Goal: Task Accomplishment & Management: Manage account settings

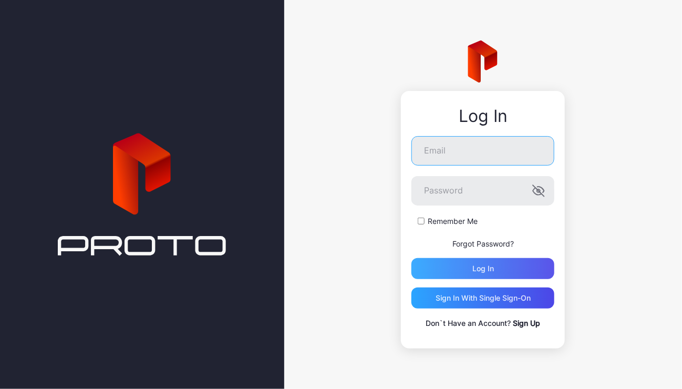
type input "**********"
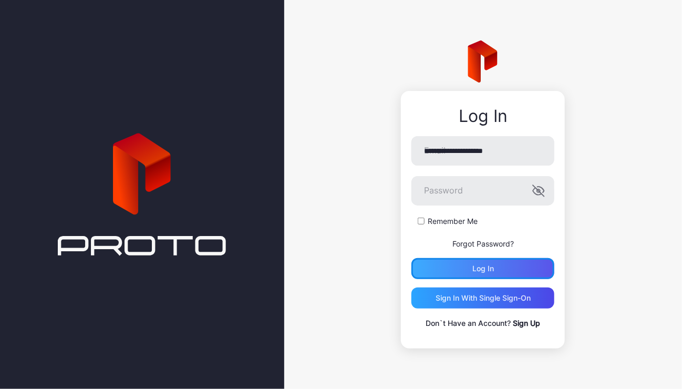
click at [468, 267] on div "Log in" at bounding box center [483, 268] width 143 height 21
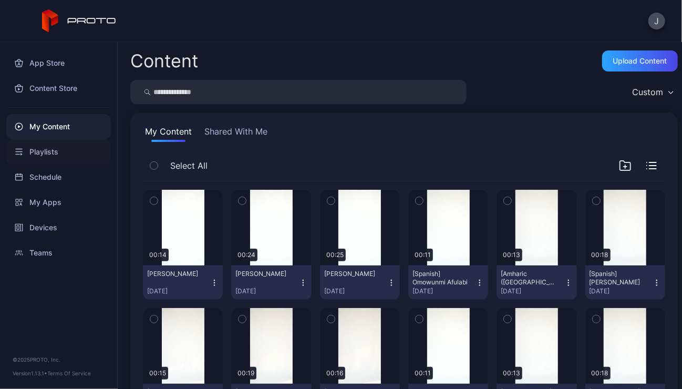
click at [48, 148] on div "Playlists" at bounding box center [58, 151] width 105 height 25
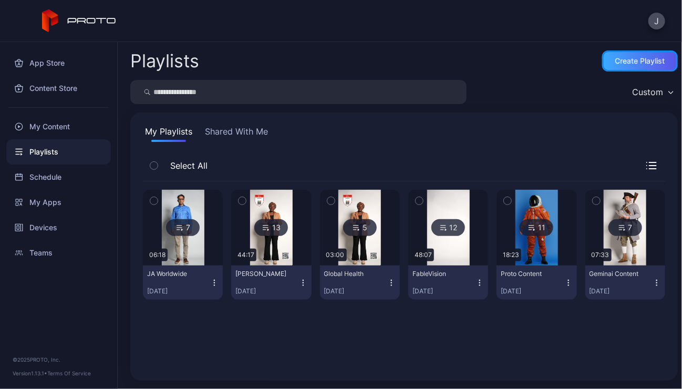
click at [635, 58] on div "Create Playlist" at bounding box center [641, 61] width 50 height 8
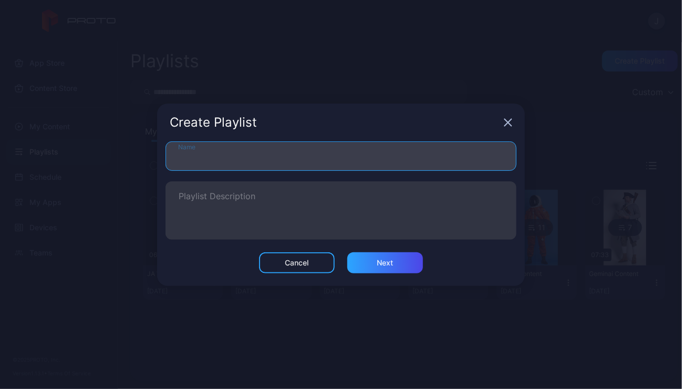
click at [305, 159] on input "Name" at bounding box center [341, 155] width 351 height 29
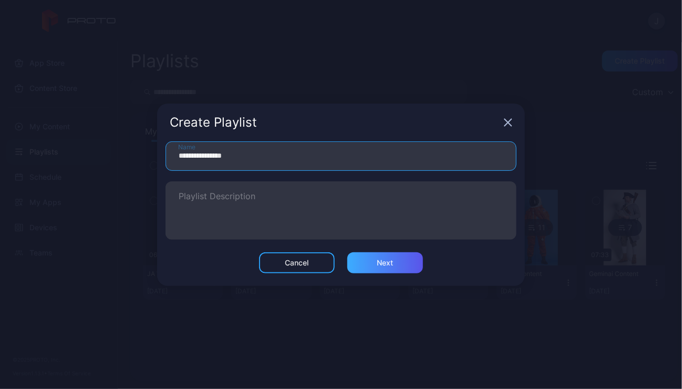
type input "**********"
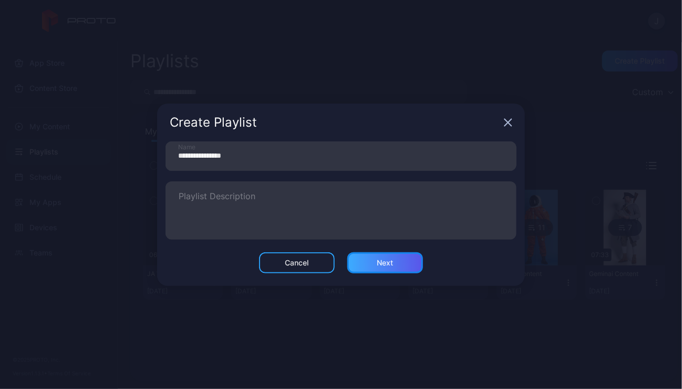
click at [376, 268] on div "Next" at bounding box center [385, 262] width 76 height 21
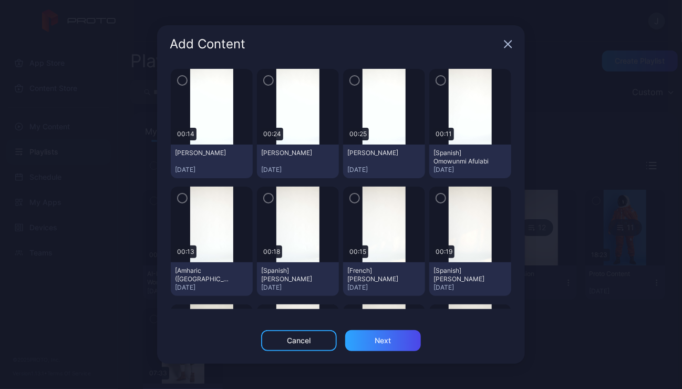
scroll to position [154, 0]
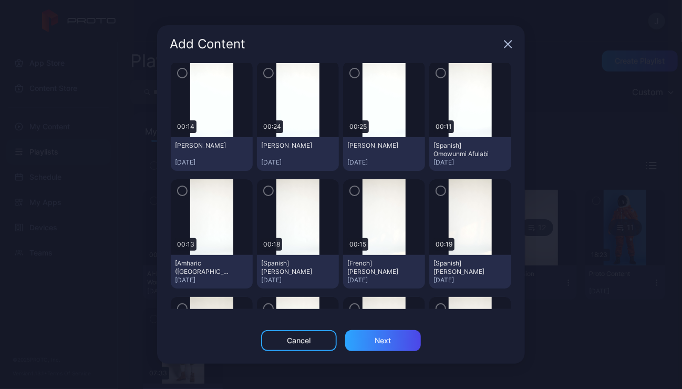
click at [184, 74] on icon "button" at bounding box center [182, 73] width 8 height 12
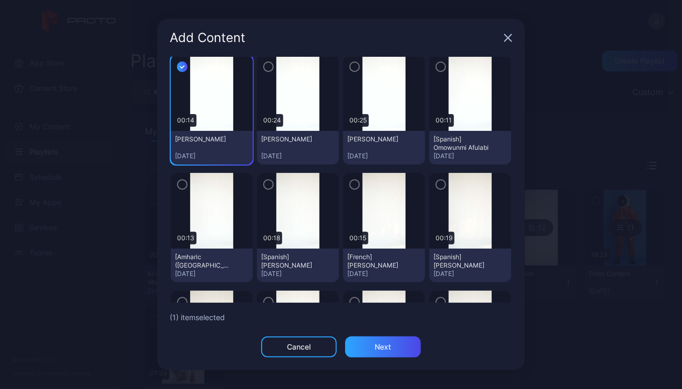
click at [266, 66] on icon "button" at bounding box center [268, 67] width 8 height 12
click at [351, 68] on icon "button" at bounding box center [355, 67] width 8 height 12
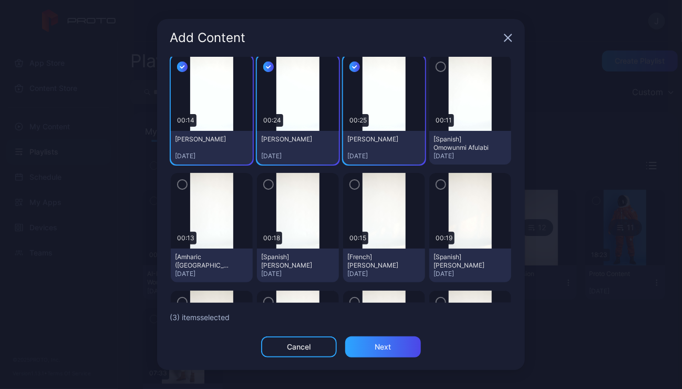
click at [437, 67] on icon "button" at bounding box center [441, 67] width 8 height 12
click at [186, 185] on icon "button" at bounding box center [182, 185] width 8 height 12
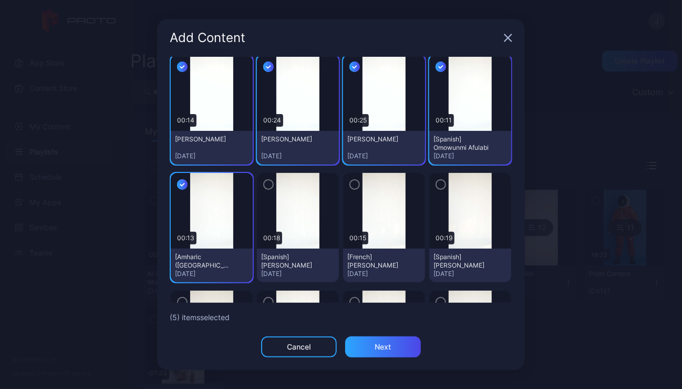
click at [266, 183] on icon "button" at bounding box center [268, 185] width 8 height 12
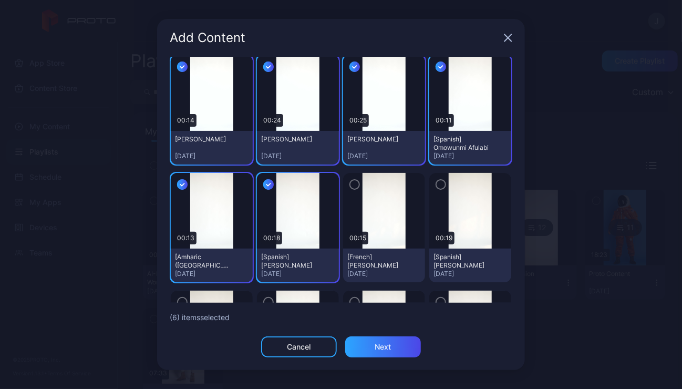
click at [353, 184] on div "button" at bounding box center [355, 184] width 11 height 11
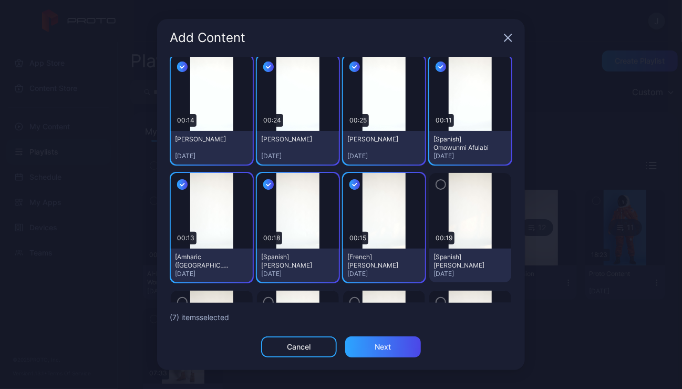
click at [437, 186] on icon "button" at bounding box center [441, 185] width 8 height 12
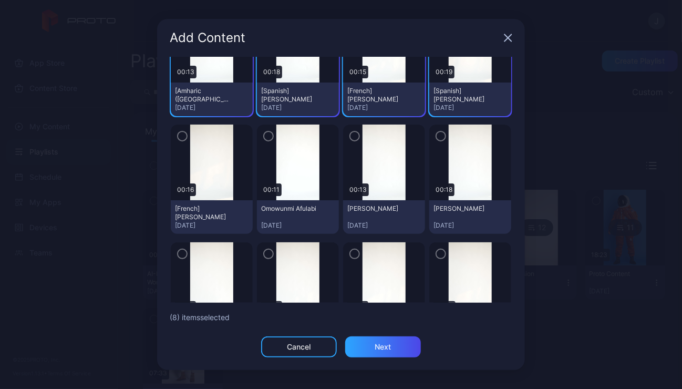
scroll to position [345, 0]
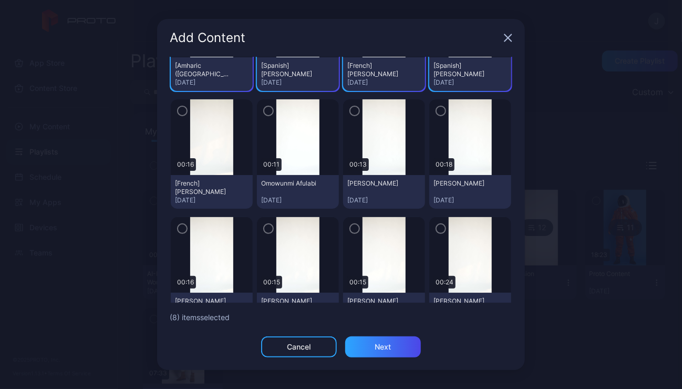
click at [181, 110] on icon "button" at bounding box center [182, 111] width 8 height 12
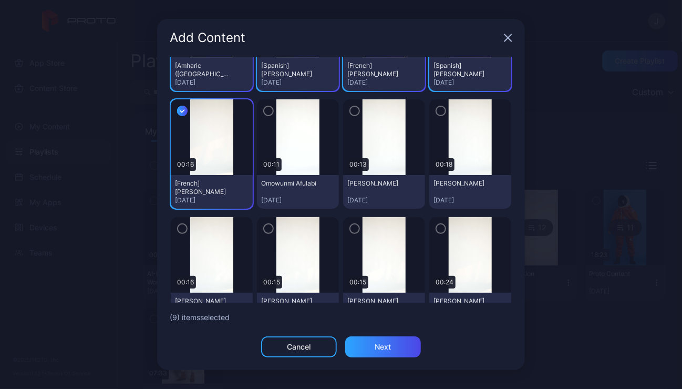
click at [267, 111] on icon "button" at bounding box center [268, 111] width 8 height 12
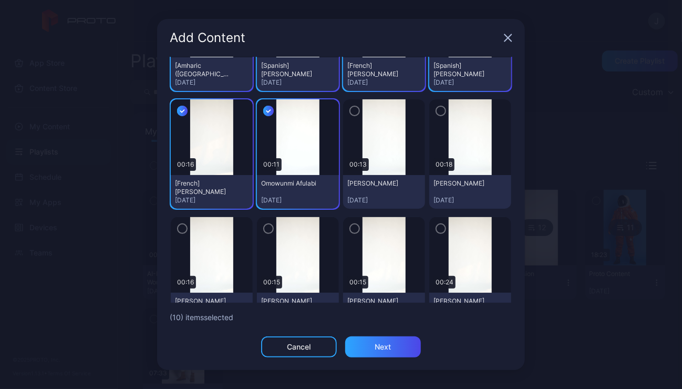
click at [353, 111] on icon "button" at bounding box center [354, 111] width 3 height 2
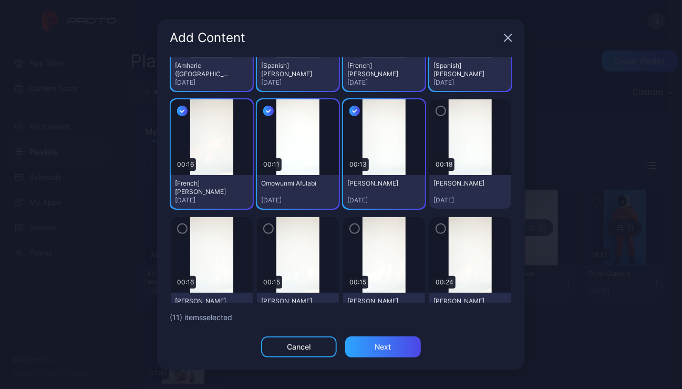
click at [437, 114] on icon "button" at bounding box center [441, 111] width 8 height 12
click at [186, 227] on icon "button" at bounding box center [182, 229] width 8 height 12
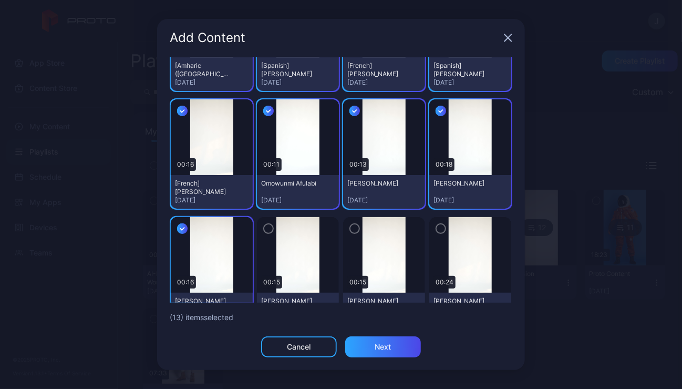
click at [266, 226] on icon "button" at bounding box center [268, 229] width 8 height 12
click at [351, 231] on icon "button" at bounding box center [355, 229] width 8 height 12
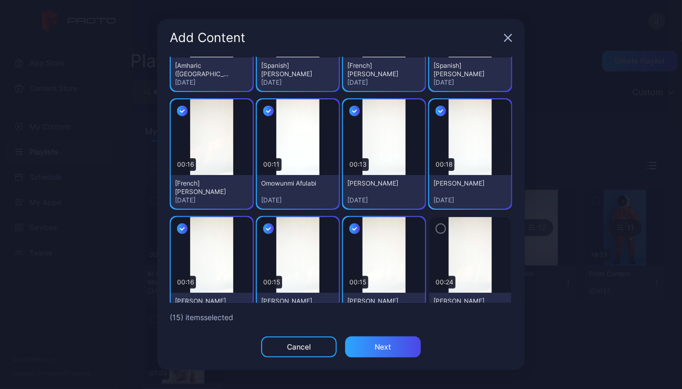
click at [437, 229] on icon "button" at bounding box center [441, 229] width 8 height 12
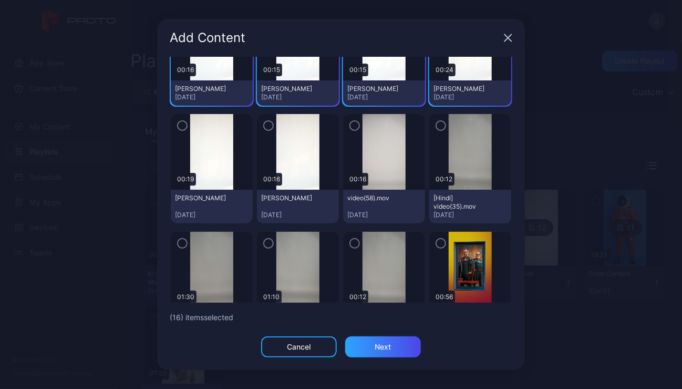
scroll to position [568, 0]
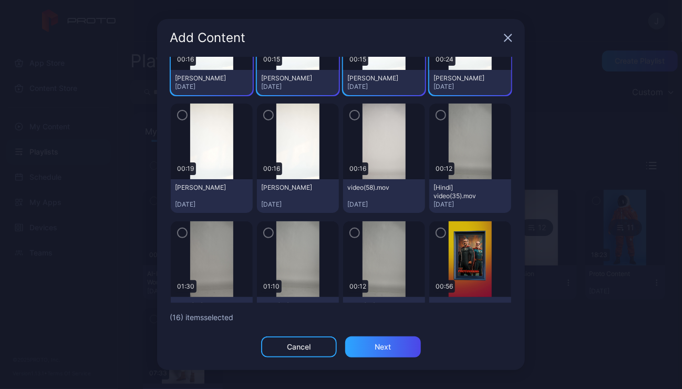
click at [185, 110] on icon "button" at bounding box center [182, 115] width 8 height 12
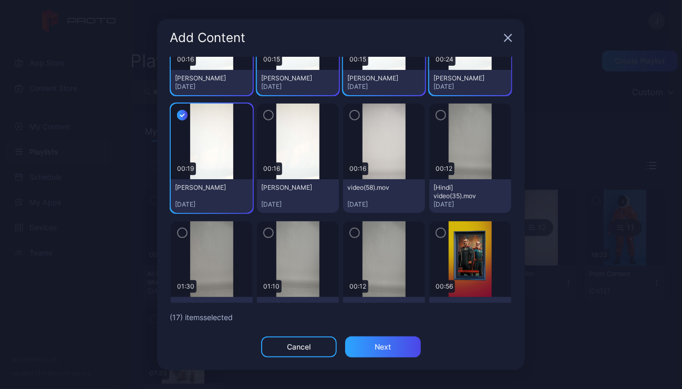
click at [267, 111] on icon "button" at bounding box center [268, 115] width 8 height 12
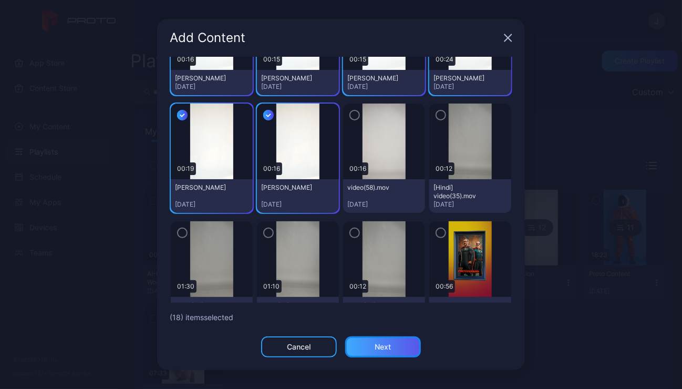
click at [385, 348] on div "Next" at bounding box center [383, 347] width 16 height 8
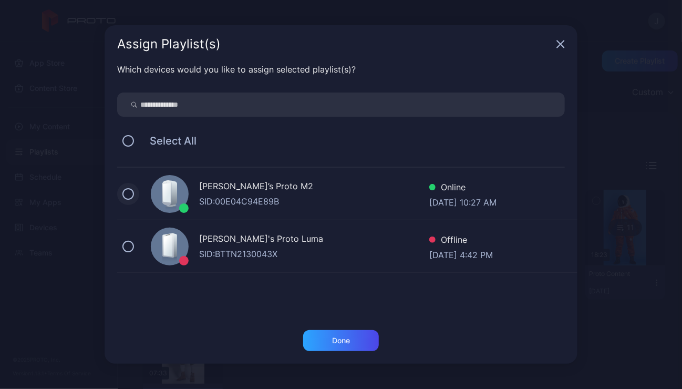
click at [129, 193] on button at bounding box center [128, 194] width 12 height 12
click at [320, 340] on div "Done" at bounding box center [341, 340] width 76 height 21
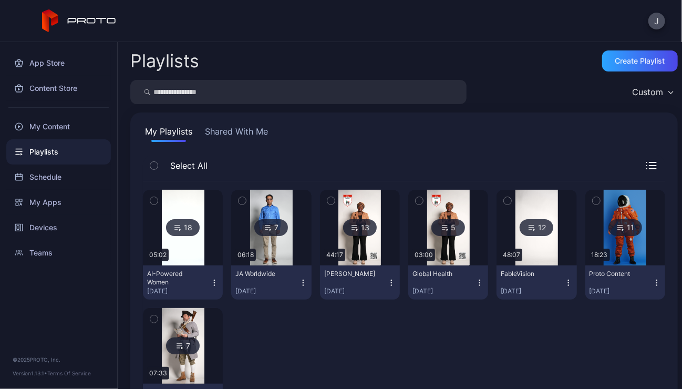
click at [212, 281] on icon "button" at bounding box center [214, 283] width 8 height 8
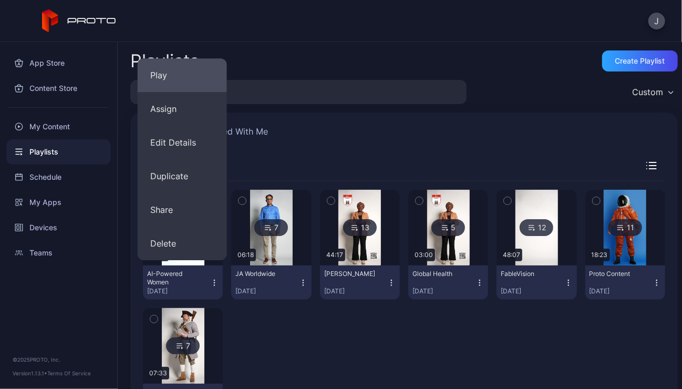
click at [193, 80] on button "Play" at bounding box center [182, 75] width 89 height 34
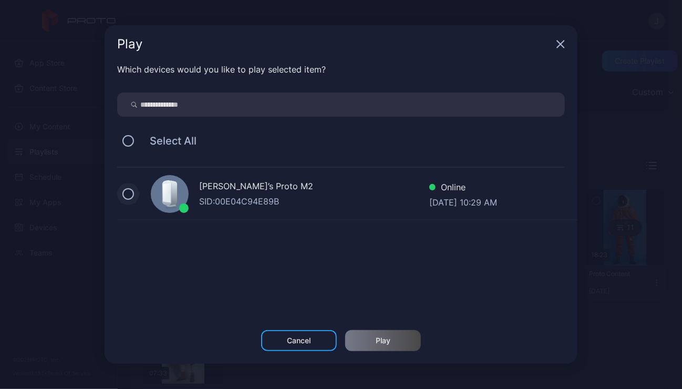
click at [131, 194] on button at bounding box center [128, 194] width 12 height 12
click at [408, 340] on div "Play" at bounding box center [383, 340] width 76 height 21
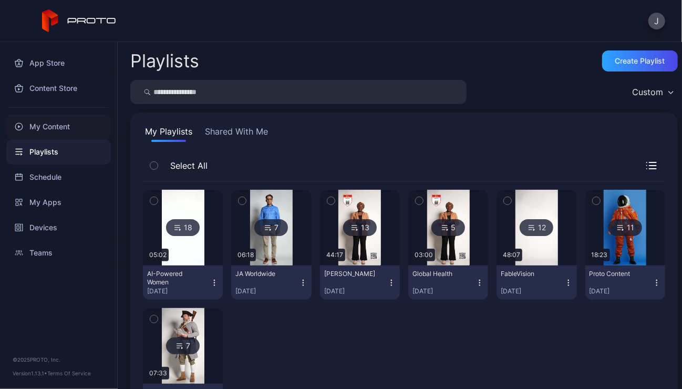
click at [45, 130] on div "My Content" at bounding box center [58, 126] width 105 height 25
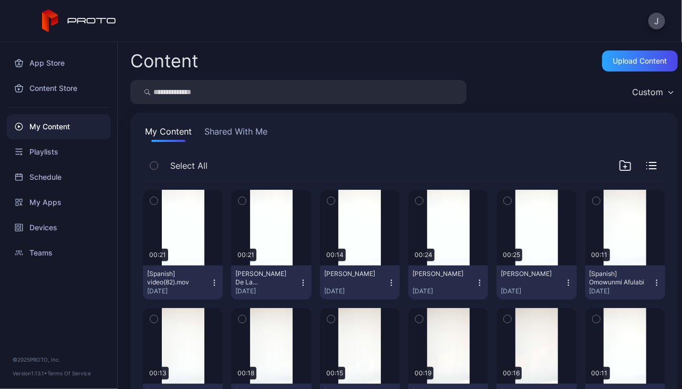
click at [212, 283] on icon "button" at bounding box center [214, 283] width 8 height 8
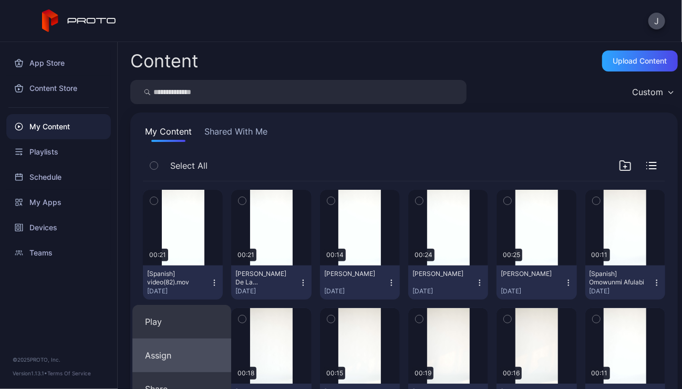
click at [154, 361] on button "Assign" at bounding box center [181, 356] width 99 height 34
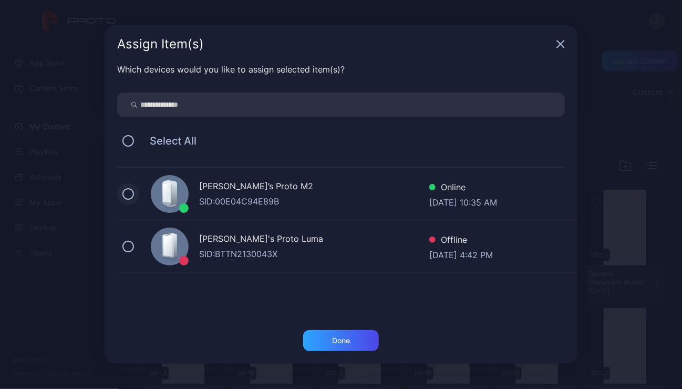
click at [131, 192] on button at bounding box center [128, 194] width 12 height 12
click at [344, 344] on div "Done" at bounding box center [341, 340] width 76 height 21
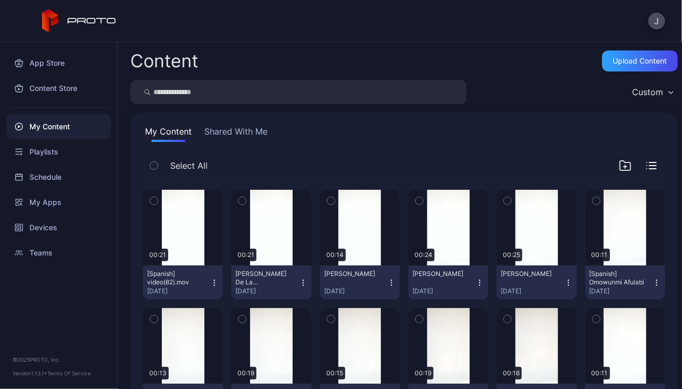
click at [300, 281] on icon "button" at bounding box center [303, 283] width 8 height 8
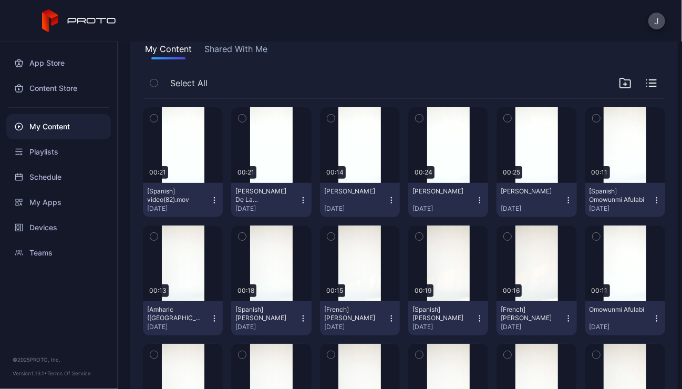
scroll to position [82, 0]
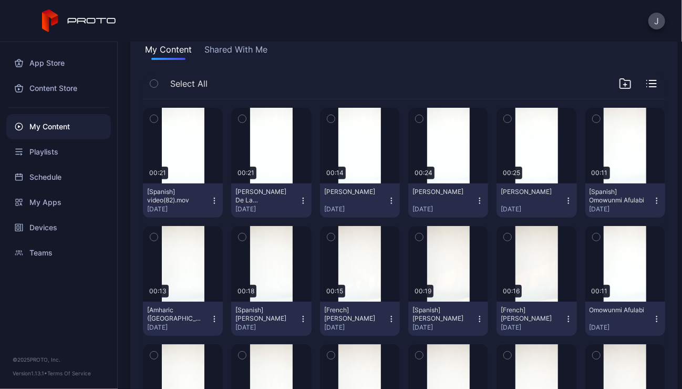
click at [302, 197] on icon "button" at bounding box center [303, 201] width 8 height 8
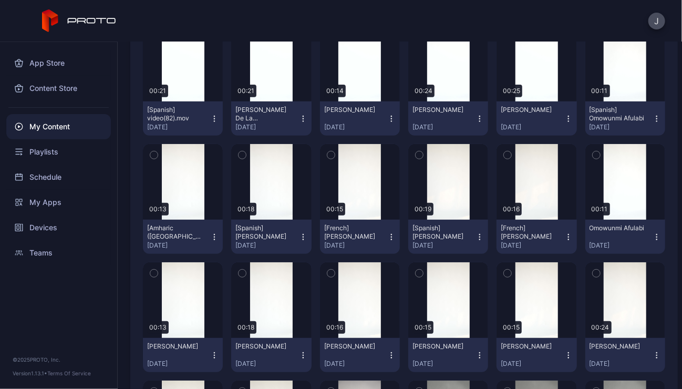
scroll to position [174, 0]
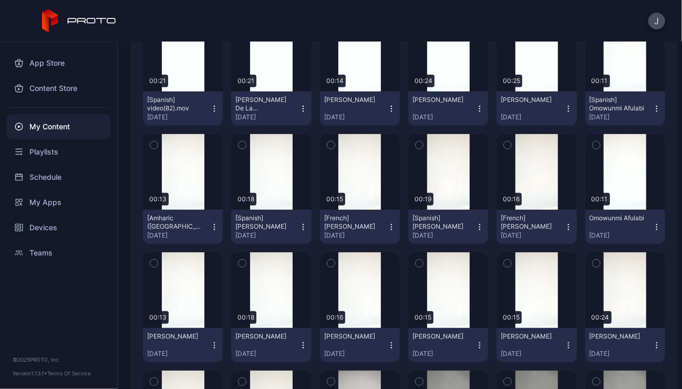
click at [301, 111] on icon "button" at bounding box center [303, 109] width 8 height 8
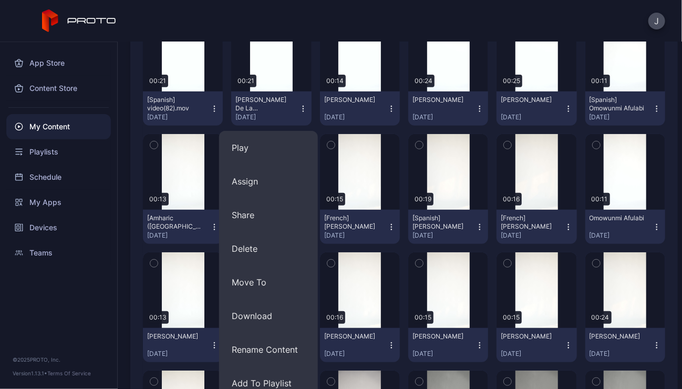
click at [210, 105] on icon "button" at bounding box center [214, 109] width 8 height 8
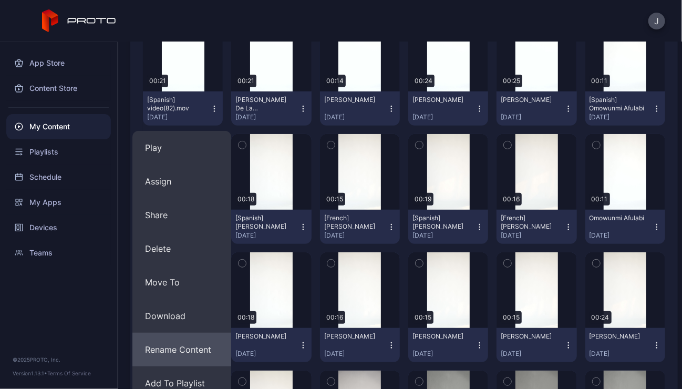
click at [189, 350] on button "Rename Content" at bounding box center [181, 350] width 99 height 34
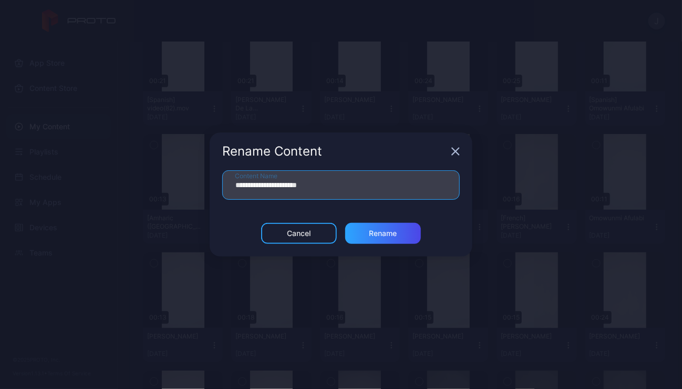
click at [329, 197] on input "**********" at bounding box center [341, 184] width 238 height 29
drag, startPoint x: 328, startPoint y: 185, endPoint x: 273, endPoint y: 186, distance: 55.2
click at [273, 186] on input "**********" at bounding box center [341, 184] width 238 height 29
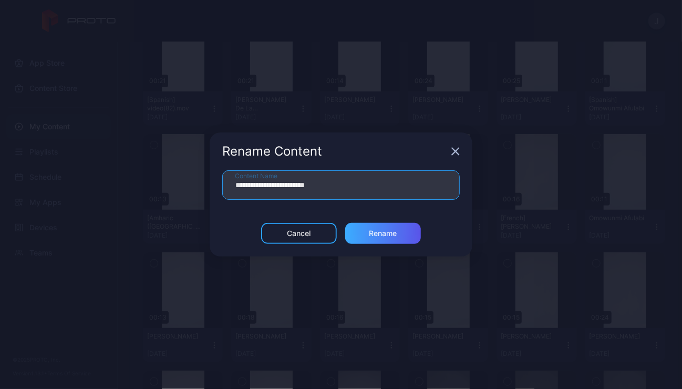
type input "**********"
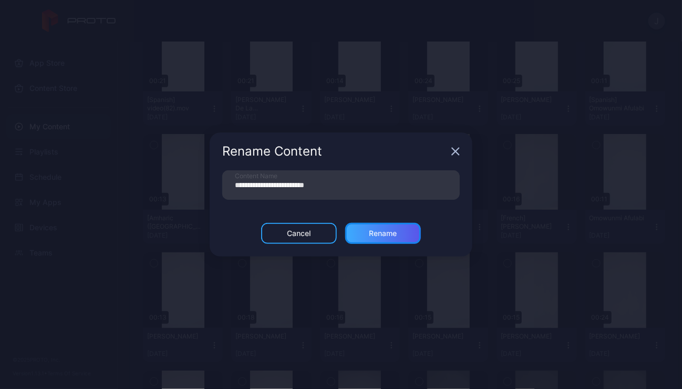
click at [392, 232] on div "Rename" at bounding box center [384, 233] width 28 height 8
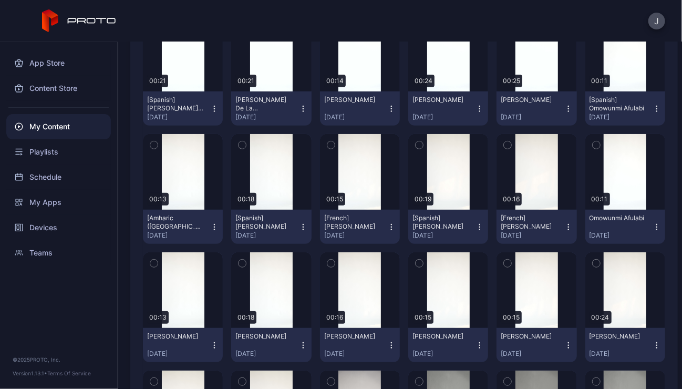
click at [213, 107] on icon "button" at bounding box center [214, 109] width 8 height 8
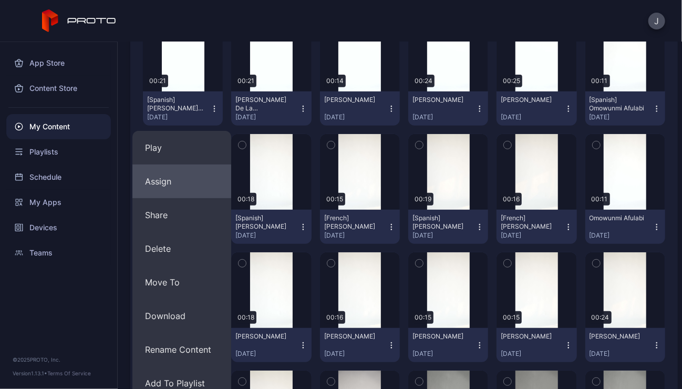
click at [154, 191] on button "Assign" at bounding box center [181, 182] width 99 height 34
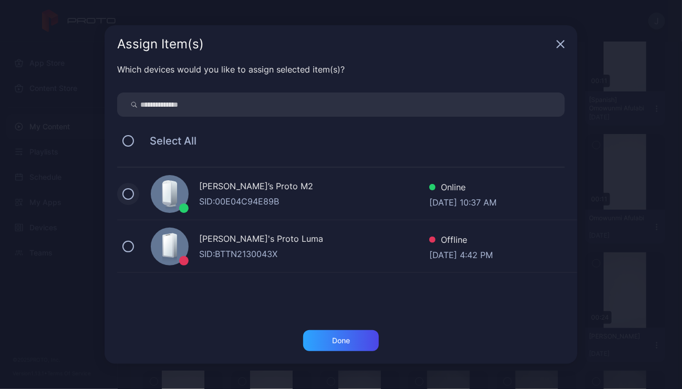
click at [130, 192] on button at bounding box center [128, 194] width 12 height 12
click at [341, 344] on div "Done" at bounding box center [341, 340] width 18 height 8
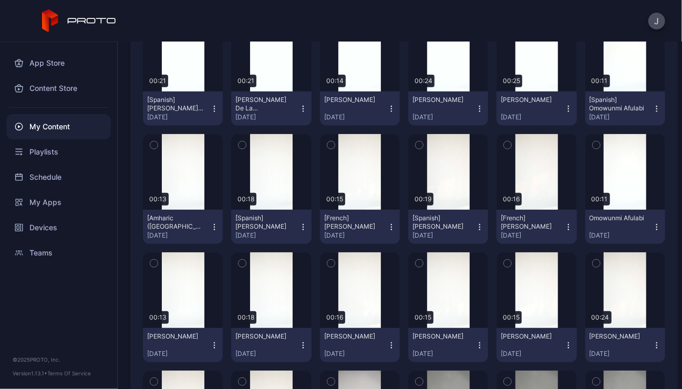
click at [300, 106] on icon "button" at bounding box center [303, 109] width 8 height 8
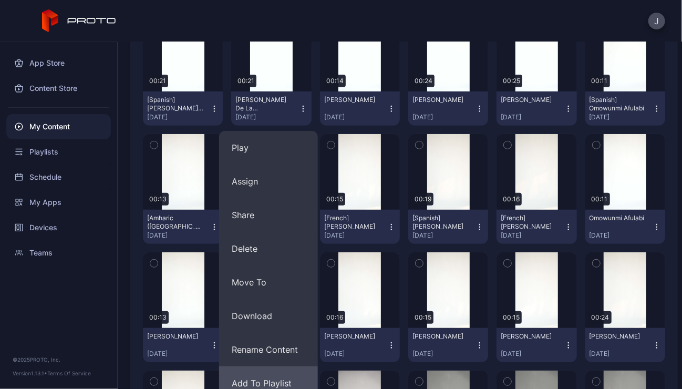
click at [257, 382] on button "Add To Playlist" at bounding box center [268, 383] width 99 height 34
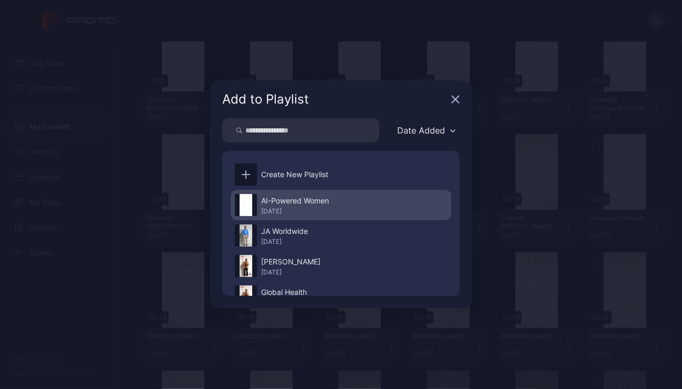
click at [302, 199] on div "AI-Powered Women" at bounding box center [295, 201] width 68 height 13
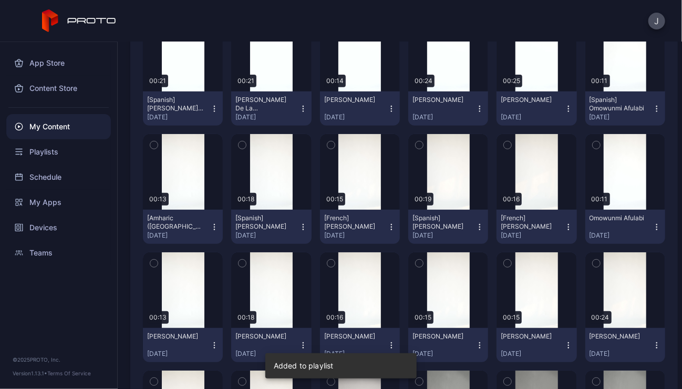
click at [212, 110] on icon "button" at bounding box center [214, 109] width 8 height 8
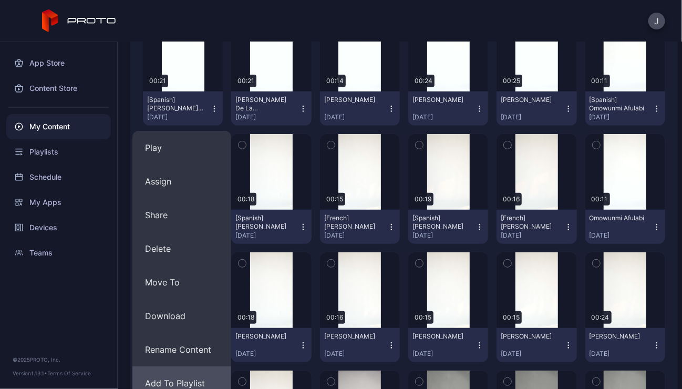
click at [181, 378] on button "Add To Playlist" at bounding box center [181, 383] width 99 height 34
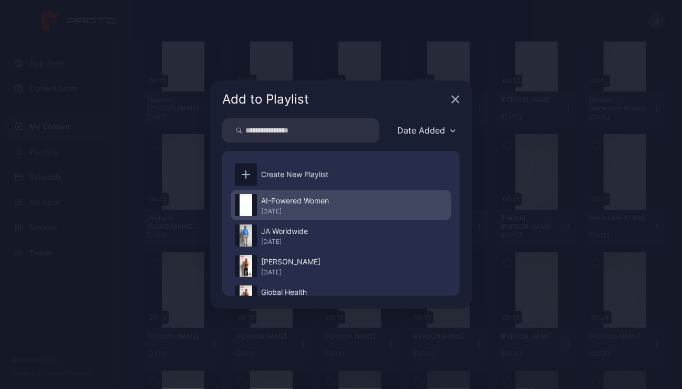
click at [299, 199] on div "AI-Powered Women" at bounding box center [295, 201] width 68 height 13
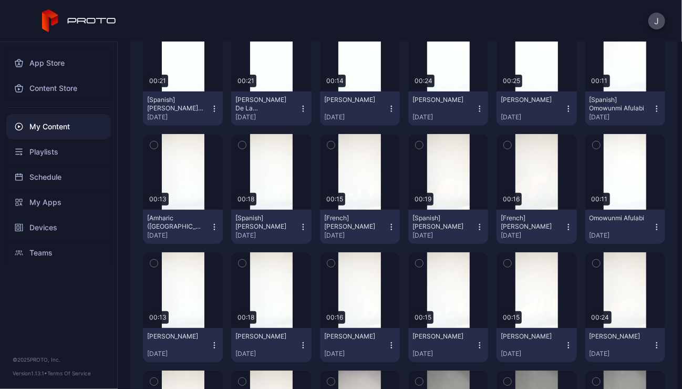
click at [65, 124] on div "My Content" at bounding box center [58, 126] width 105 height 25
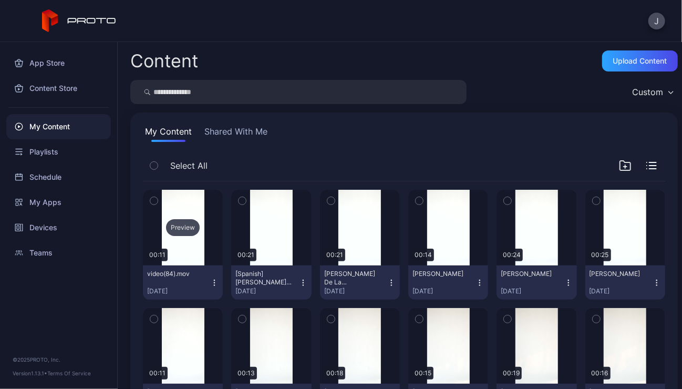
click at [188, 226] on div "Preview" at bounding box center [183, 227] width 34 height 17
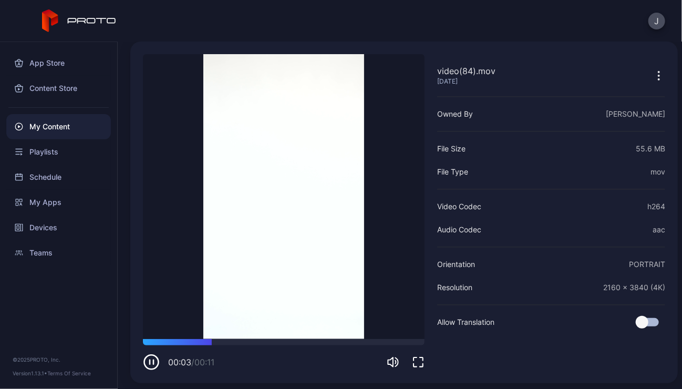
scroll to position [45, 0]
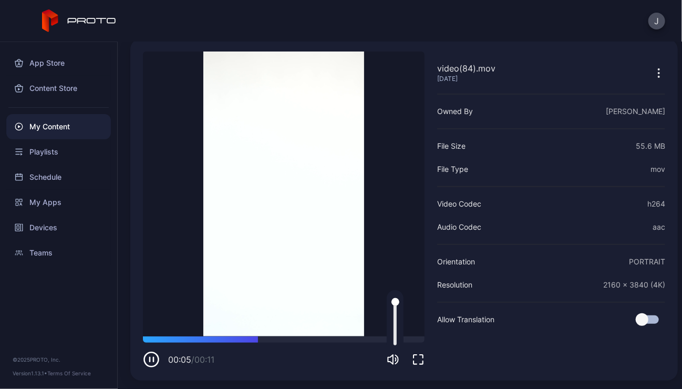
click at [393, 359] on icon "button" at bounding box center [390, 359] width 5 height 9
click at [393, 359] on icon "button" at bounding box center [393, 359] width 11 height 11
click at [151, 359] on icon "button" at bounding box center [151, 359] width 5 height 5
click at [395, 337] on div at bounding box center [284, 339] width 282 height 6
click at [152, 355] on icon "button" at bounding box center [151, 359] width 17 height 17
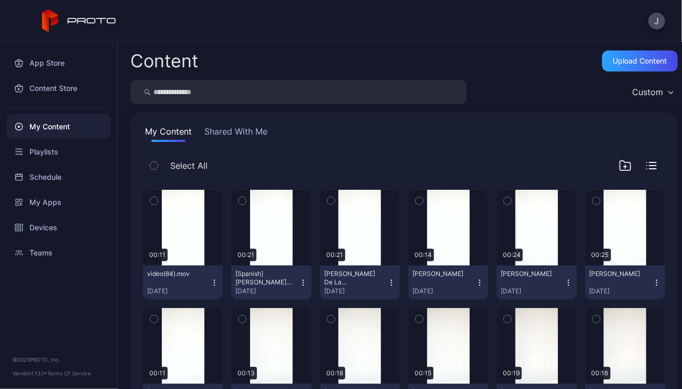
click at [211, 285] on icon "button" at bounding box center [214, 283] width 8 height 8
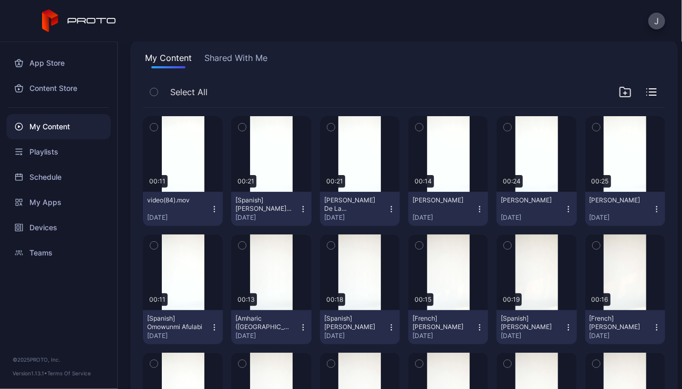
scroll to position [80, 0]
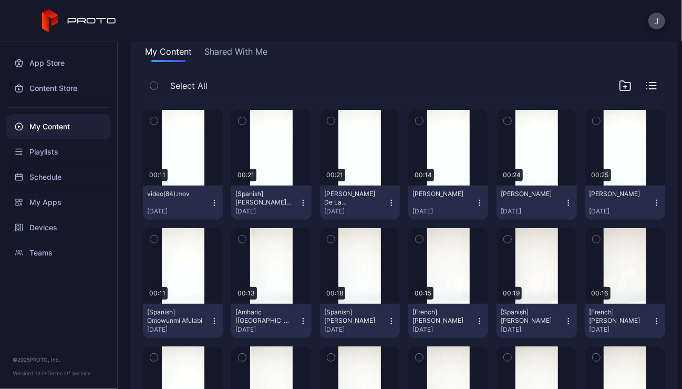
click at [214, 202] on icon "button" at bounding box center [214, 202] width 1 height 1
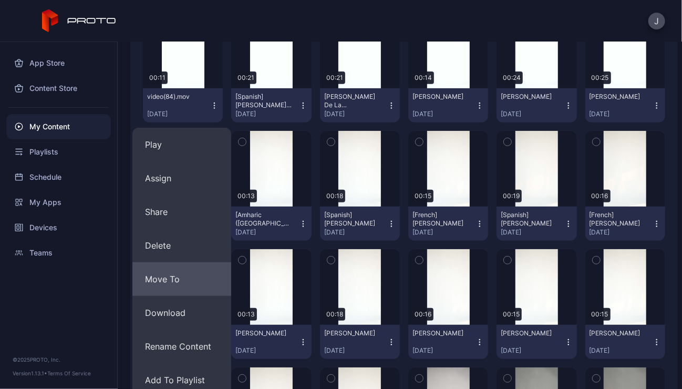
scroll to position [178, 0]
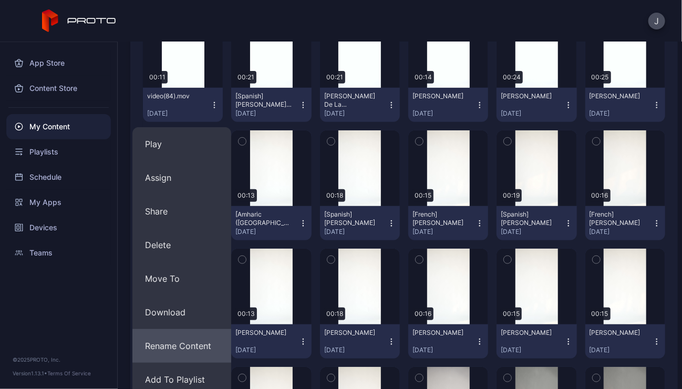
click at [190, 345] on button "Rename Content" at bounding box center [181, 346] width 99 height 34
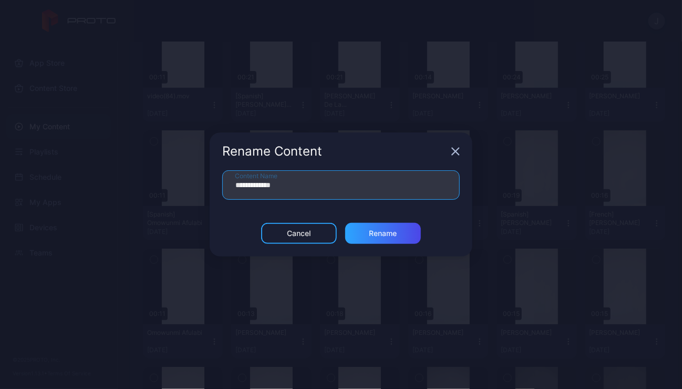
drag, startPoint x: 305, startPoint y: 186, endPoint x: 201, endPoint y: 193, distance: 103.8
click at [201, 193] on div "**********" at bounding box center [341, 194] width 682 height 389
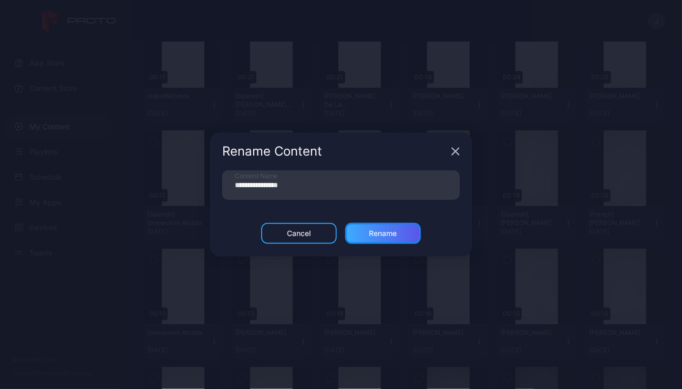
click at [393, 229] on div "Rename" at bounding box center [384, 233] width 28 height 8
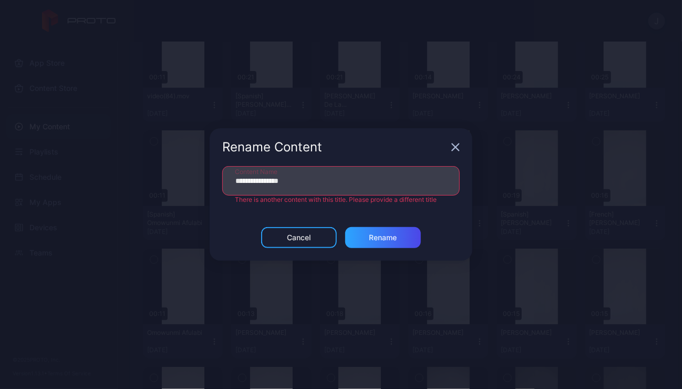
click at [311, 179] on input "**********" at bounding box center [341, 180] width 238 height 29
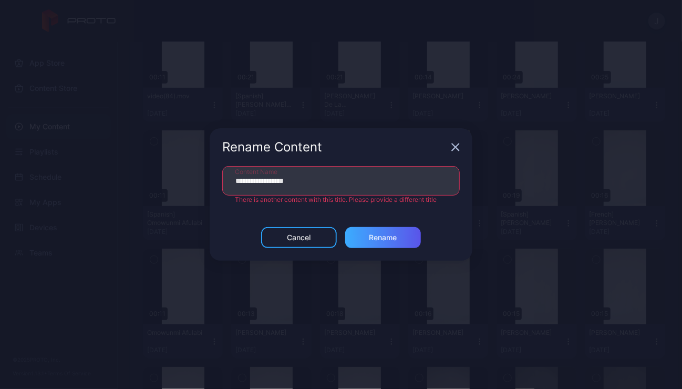
type input "**********"
click at [387, 236] on div "Rename" at bounding box center [384, 237] width 28 height 8
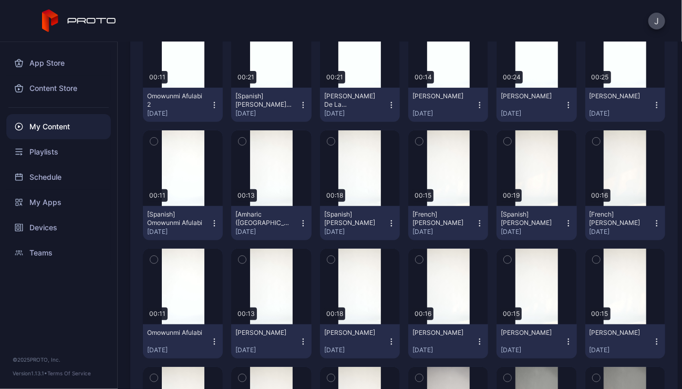
click at [211, 106] on icon "button" at bounding box center [214, 105] width 8 height 8
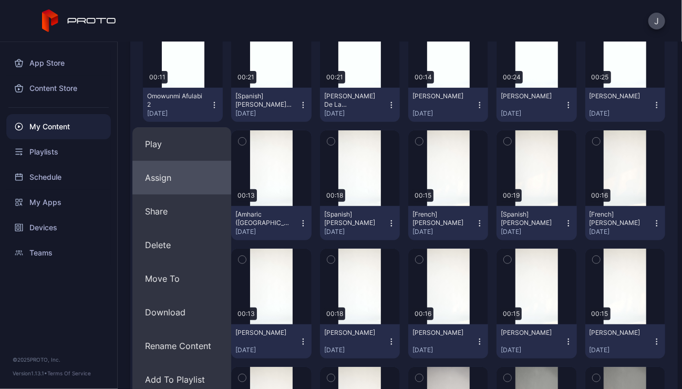
click at [155, 185] on button "Assign" at bounding box center [181, 178] width 99 height 34
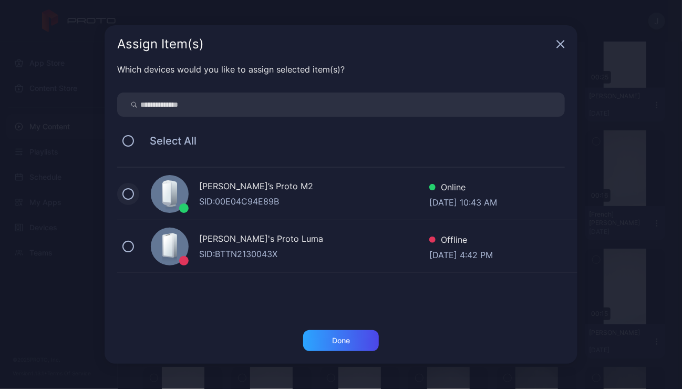
click at [130, 191] on button at bounding box center [128, 194] width 12 height 12
click at [337, 340] on div "Done" at bounding box center [341, 340] width 18 height 8
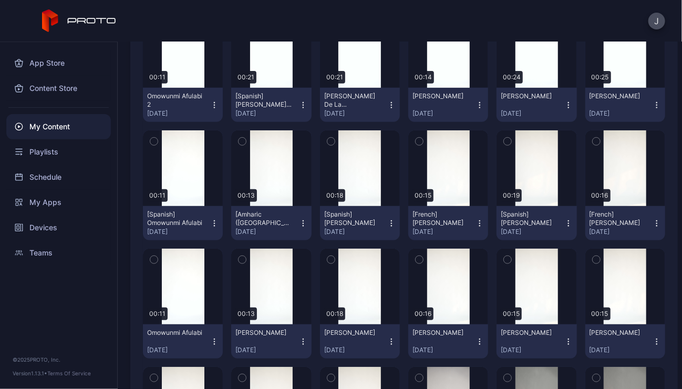
click at [212, 106] on icon "button" at bounding box center [214, 105] width 8 height 8
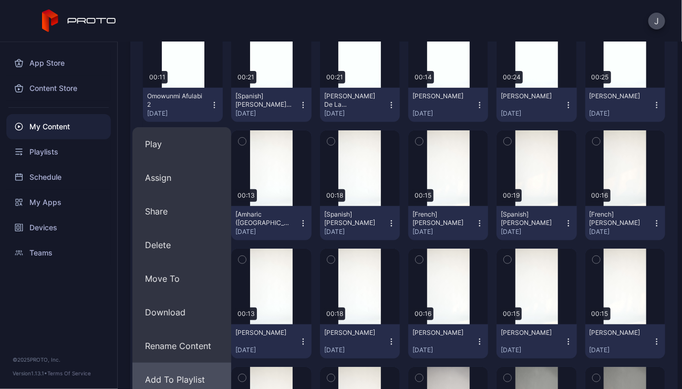
click at [196, 379] on button "Add To Playlist" at bounding box center [181, 380] width 99 height 34
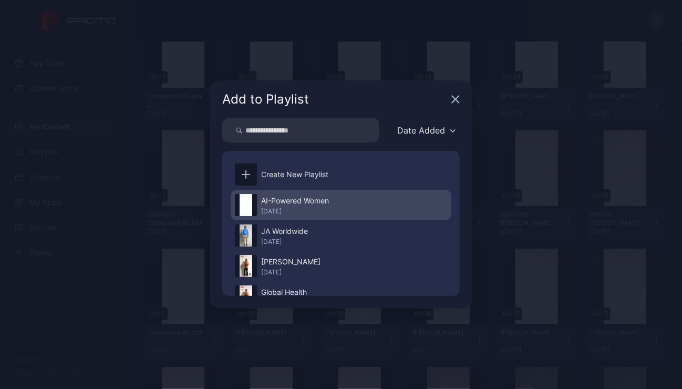
click at [288, 206] on div "AI-Powered Women" at bounding box center [295, 201] width 68 height 13
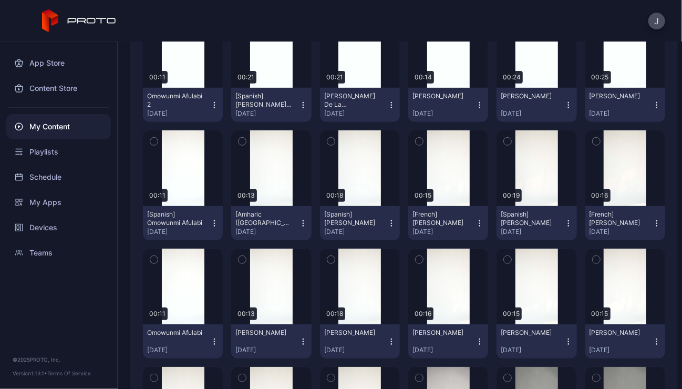
click at [212, 103] on icon "button" at bounding box center [214, 105] width 8 height 8
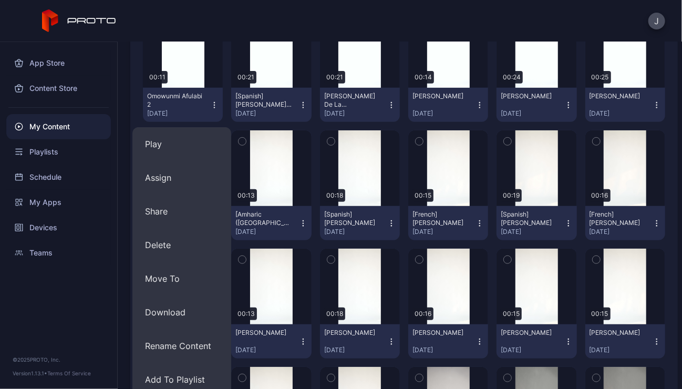
click at [213, 103] on icon "button" at bounding box center [214, 105] width 8 height 8
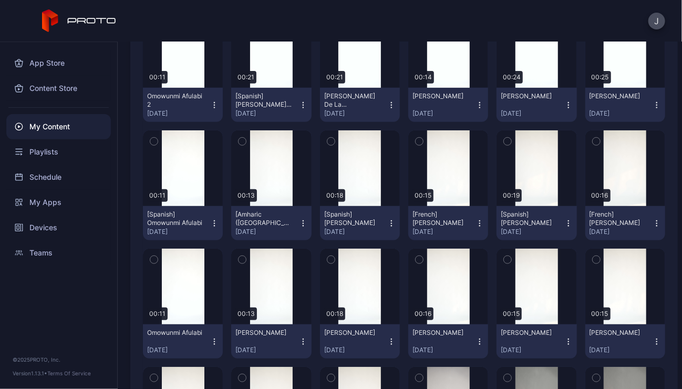
click at [213, 103] on icon "button" at bounding box center [214, 105] width 8 height 8
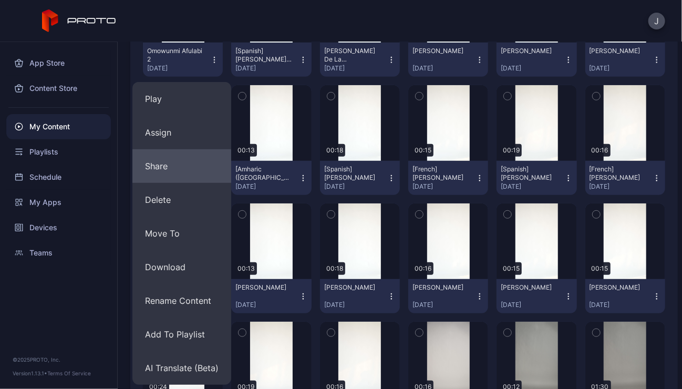
scroll to position [231, 0]
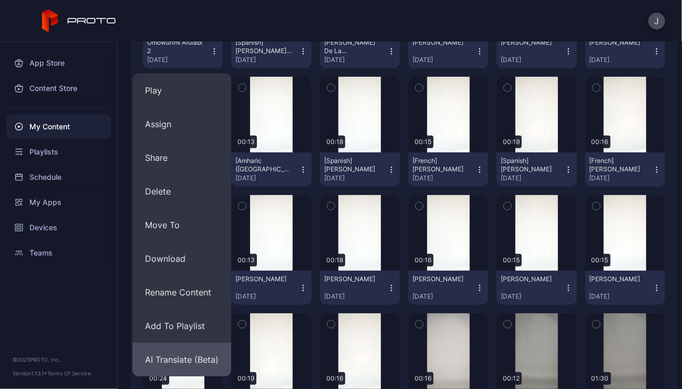
click at [183, 361] on button "AI Translate (Beta)" at bounding box center [181, 360] width 99 height 34
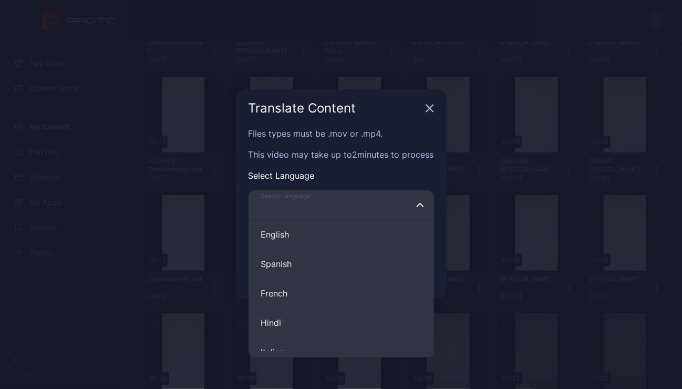
click at [287, 215] on input "Select Language English Spanish French Hindi Italian German Polish Portuguese C…" at bounding box center [342, 204] width 186 height 29
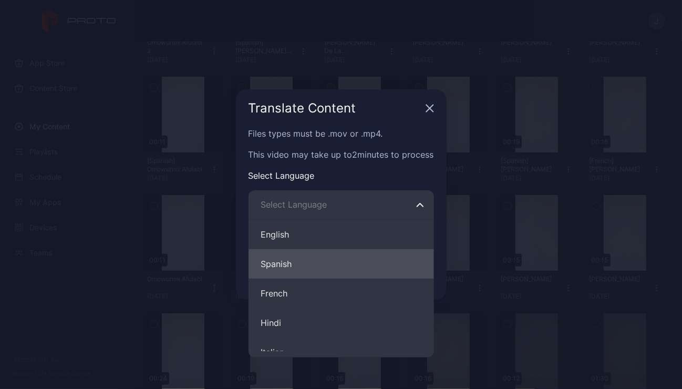
click at [280, 267] on button "Spanish" at bounding box center [342, 263] width 186 height 29
type input "*******"
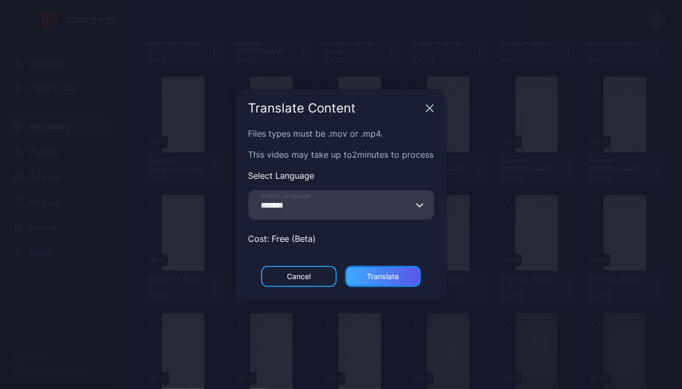
click at [382, 275] on div "Translate" at bounding box center [383, 276] width 32 height 8
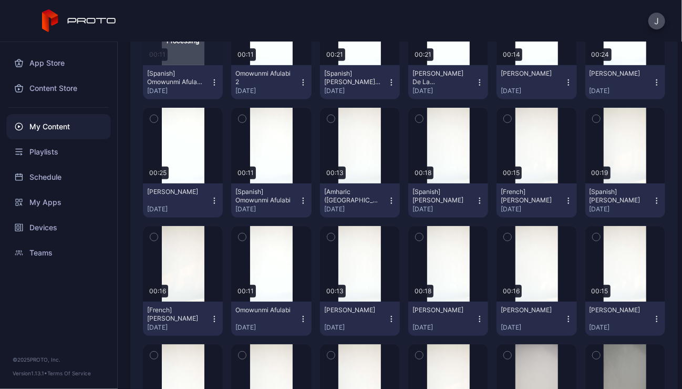
scroll to position [204, 0]
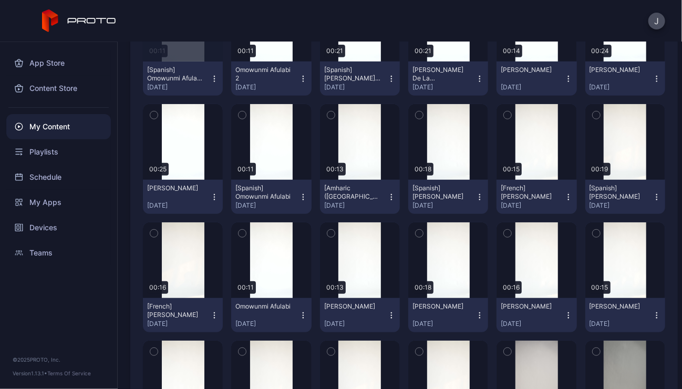
click at [299, 314] on icon "button" at bounding box center [303, 315] width 8 height 8
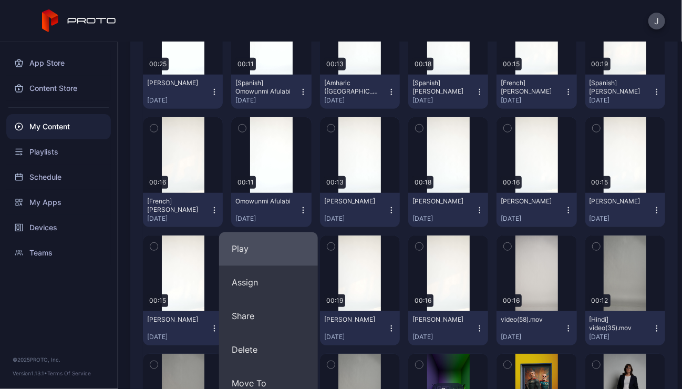
scroll to position [311, 0]
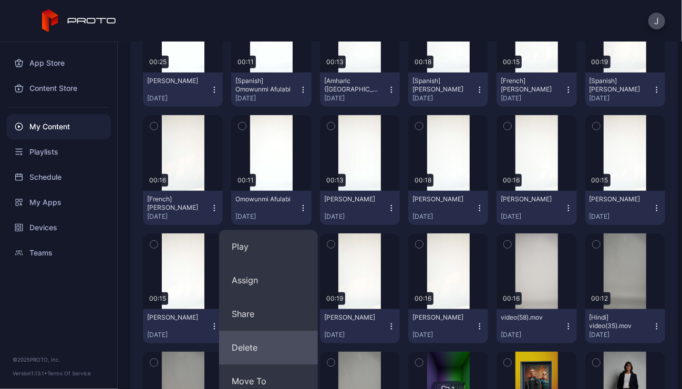
click at [254, 346] on button "Delete" at bounding box center [268, 348] width 99 height 34
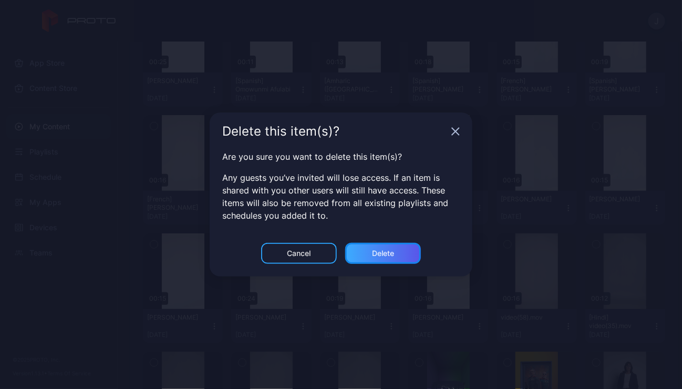
click at [391, 249] on div "Delete" at bounding box center [383, 253] width 22 height 8
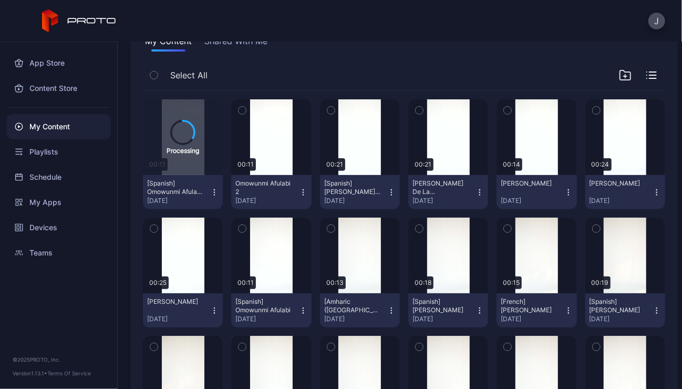
scroll to position [94, 0]
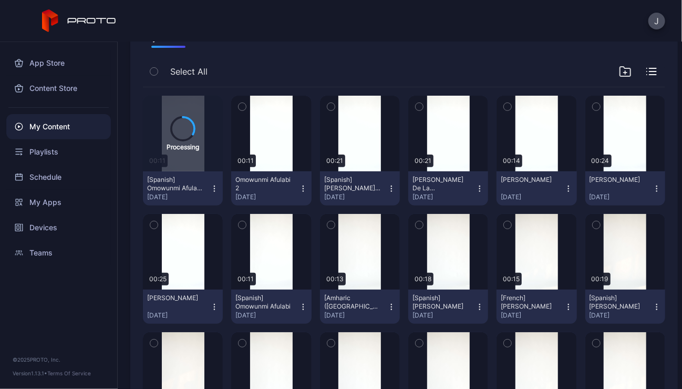
click at [299, 309] on icon "button" at bounding box center [303, 307] width 8 height 8
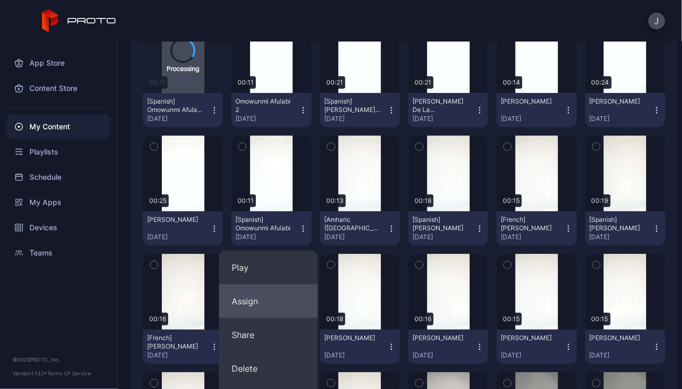
scroll to position [173, 0]
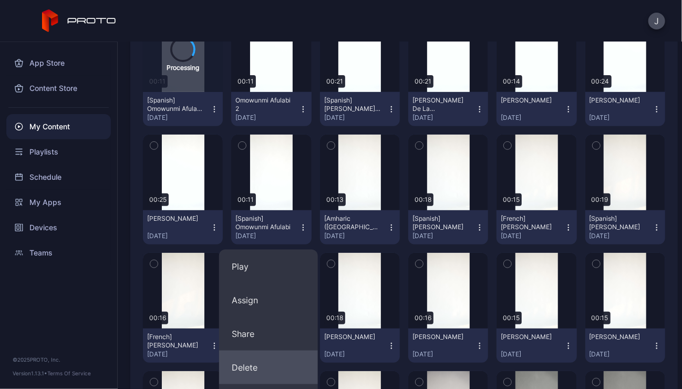
click at [262, 363] on button "Delete" at bounding box center [268, 368] width 99 height 34
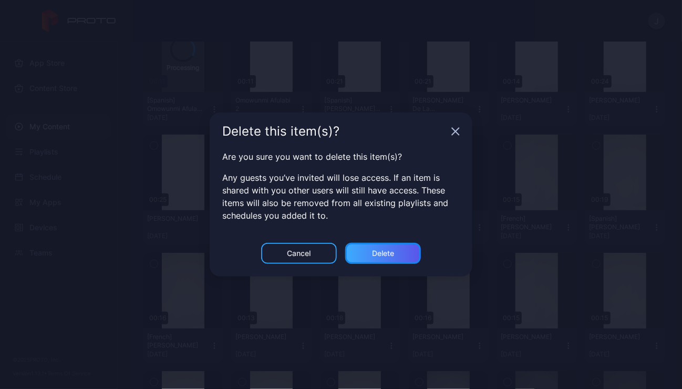
click at [389, 251] on div "Delete" at bounding box center [383, 253] width 22 height 8
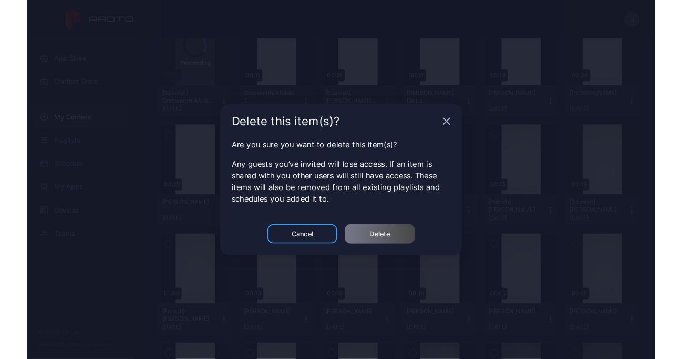
scroll to position [0, 0]
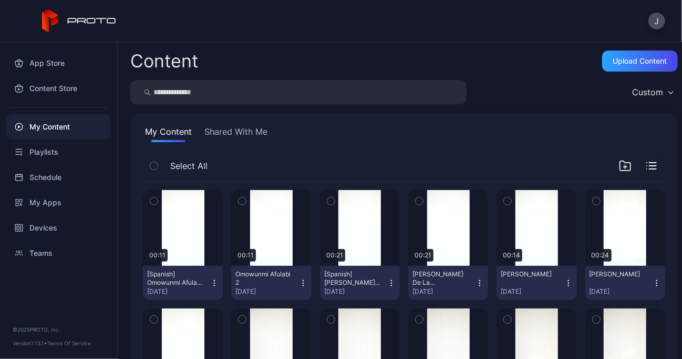
click at [213, 284] on icon "button" at bounding box center [214, 283] width 8 height 8
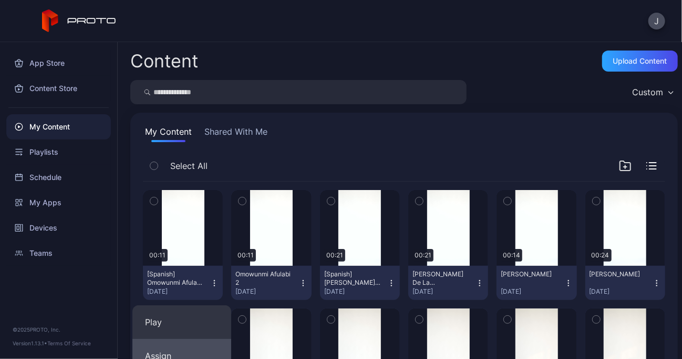
click at [162, 350] on button "Assign" at bounding box center [181, 356] width 99 height 34
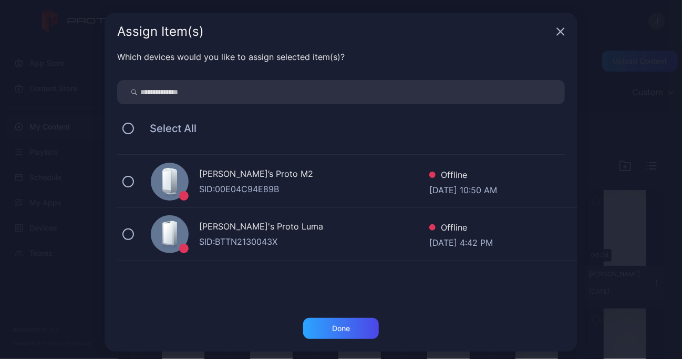
click at [557, 30] on icon "button" at bounding box center [561, 31] width 8 height 8
